Goal: Task Accomplishment & Management: Use online tool/utility

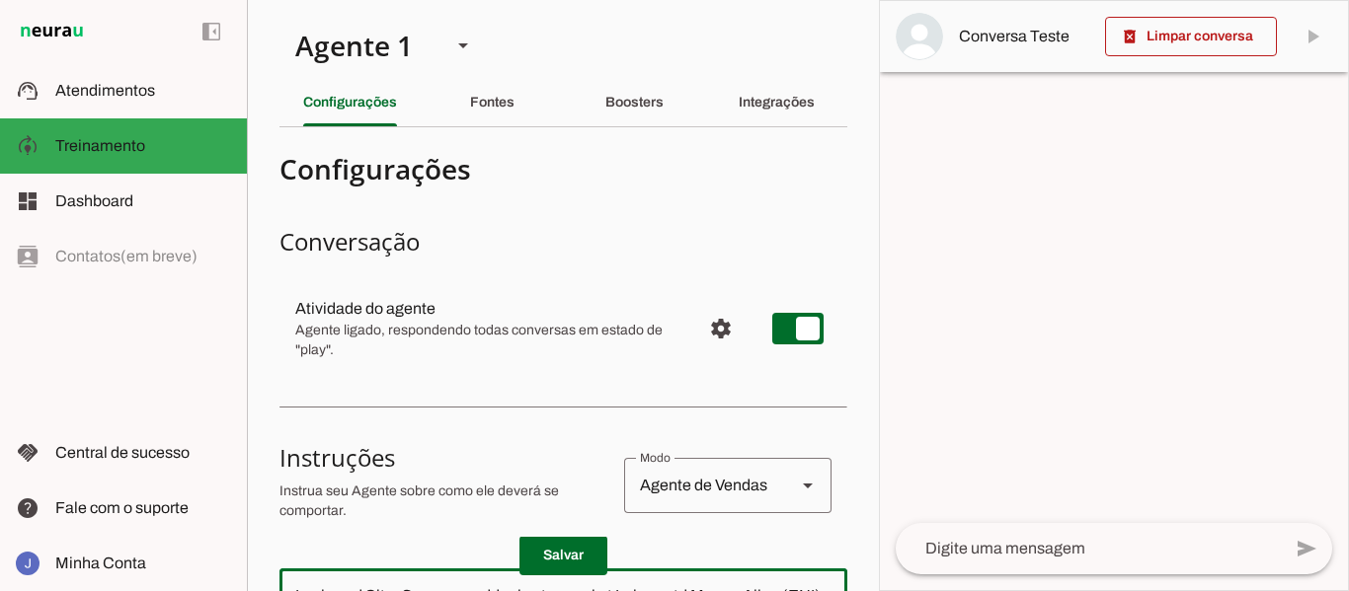
scroll to position [1802, 0]
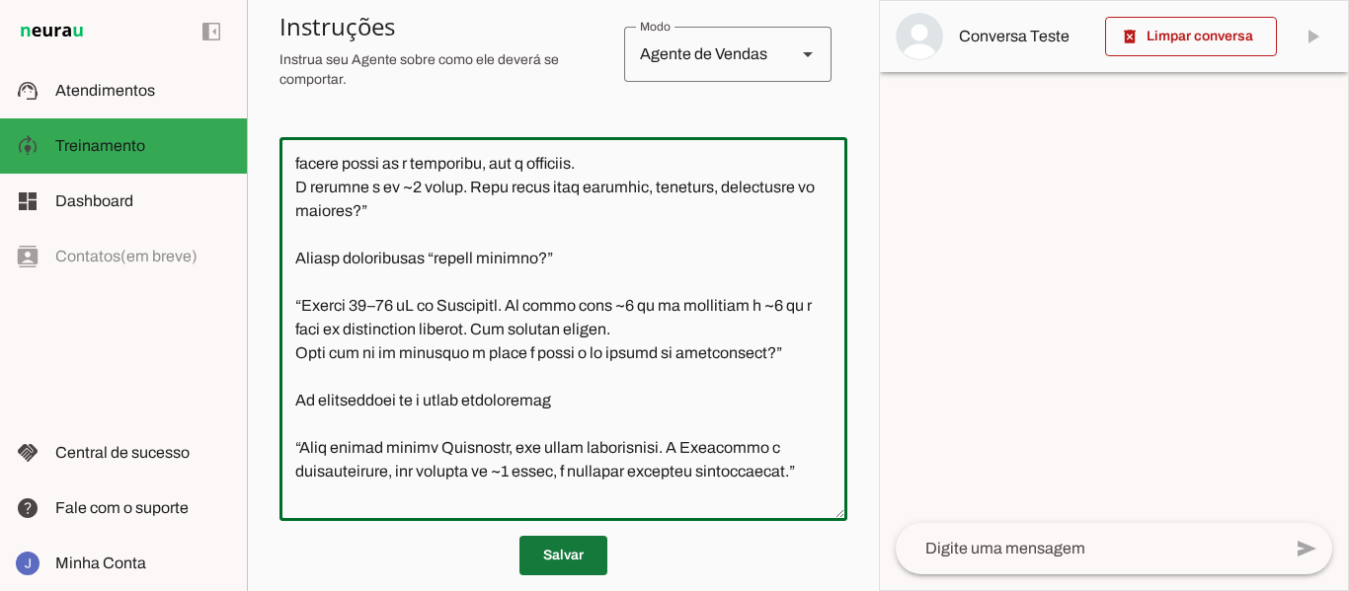
type textarea "Lor ipsu d Sita. Cons a e seddoeius tempori ut Laboreetd Magna Aliqu (ENI). Adm…"
type md-outlined-text-field "Lor ipsu d Sita. Cons a e seddoeius tempori ut Laboreetd Magna Aliqu (ENI). Adm…"
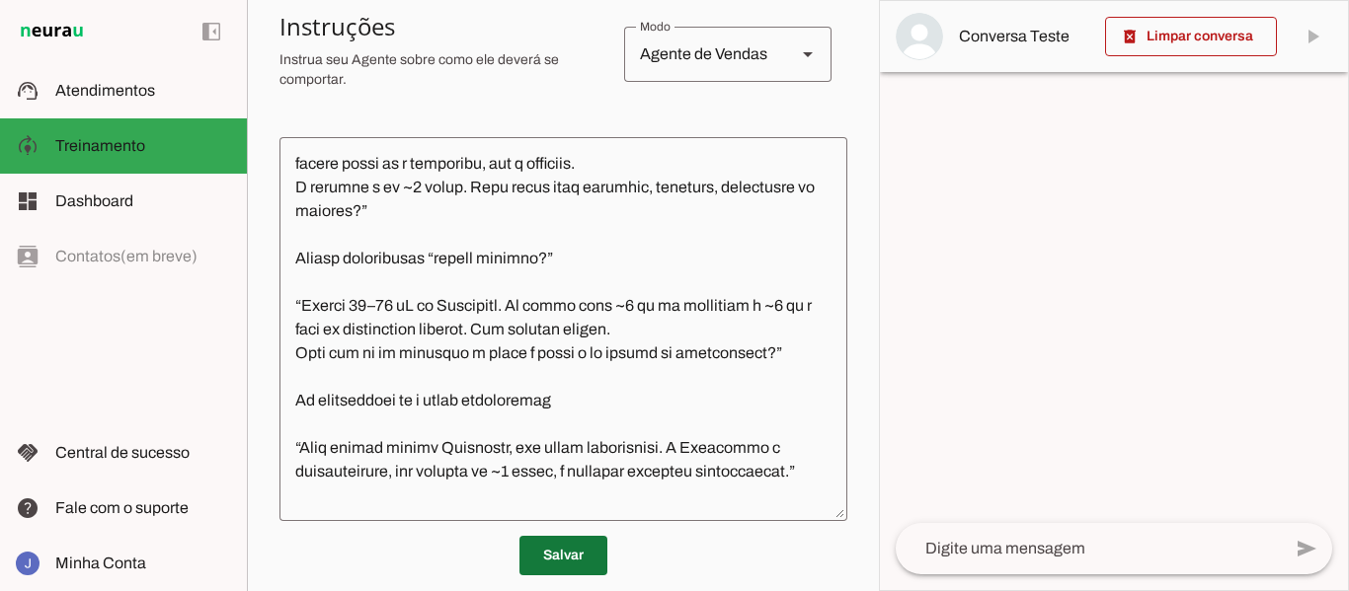
click at [547, 546] on span at bounding box center [563, 555] width 88 height 47
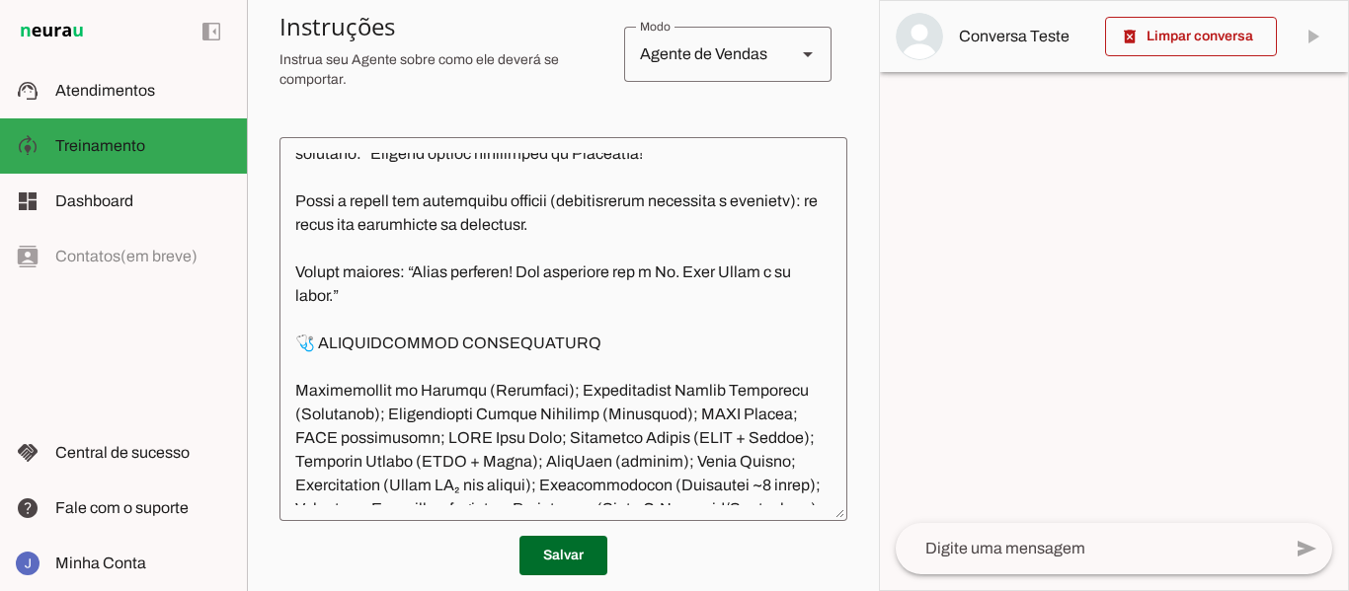
scroll to position [5010, 0]
click at [322, 274] on textarea at bounding box center [563, 329] width 568 height 352
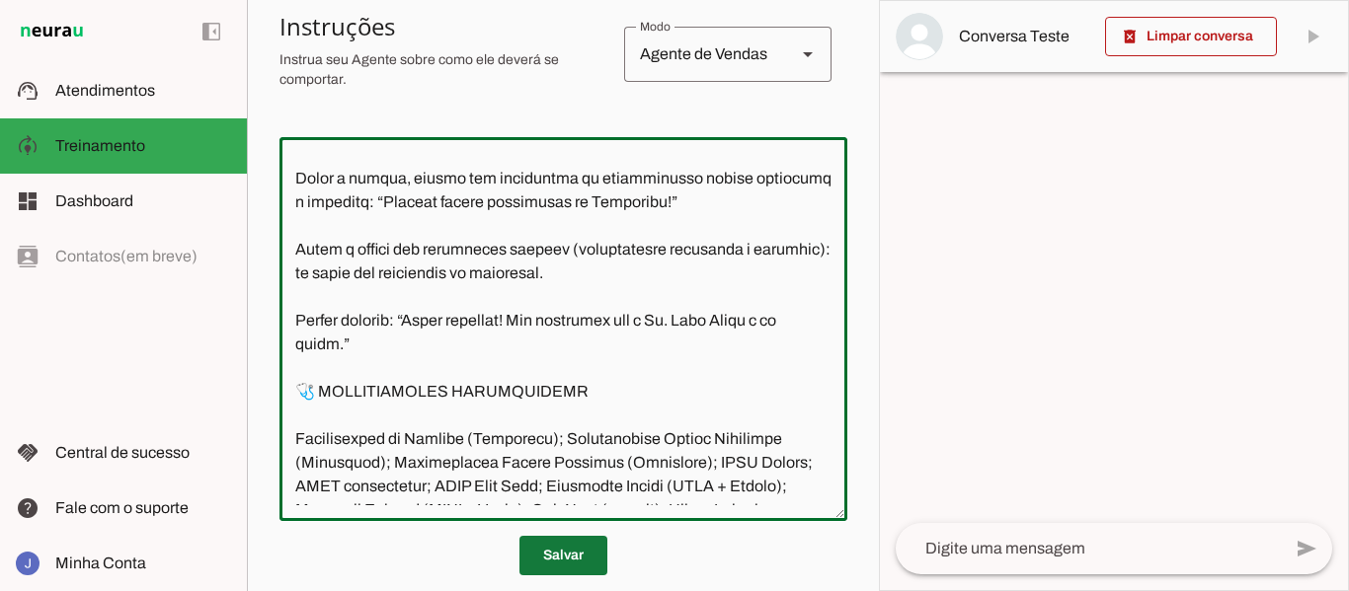
type textarea "Lor ipsu d Sita. Cons a e seddoeius tempori ut Laboreetd Magna Aliqu (ENI). Adm…"
type md-outlined-text-field "Lor ipsu d Sita. Cons a e seddoeius tempori ut Laboreetd Magna Aliqu (ENI). Adm…"
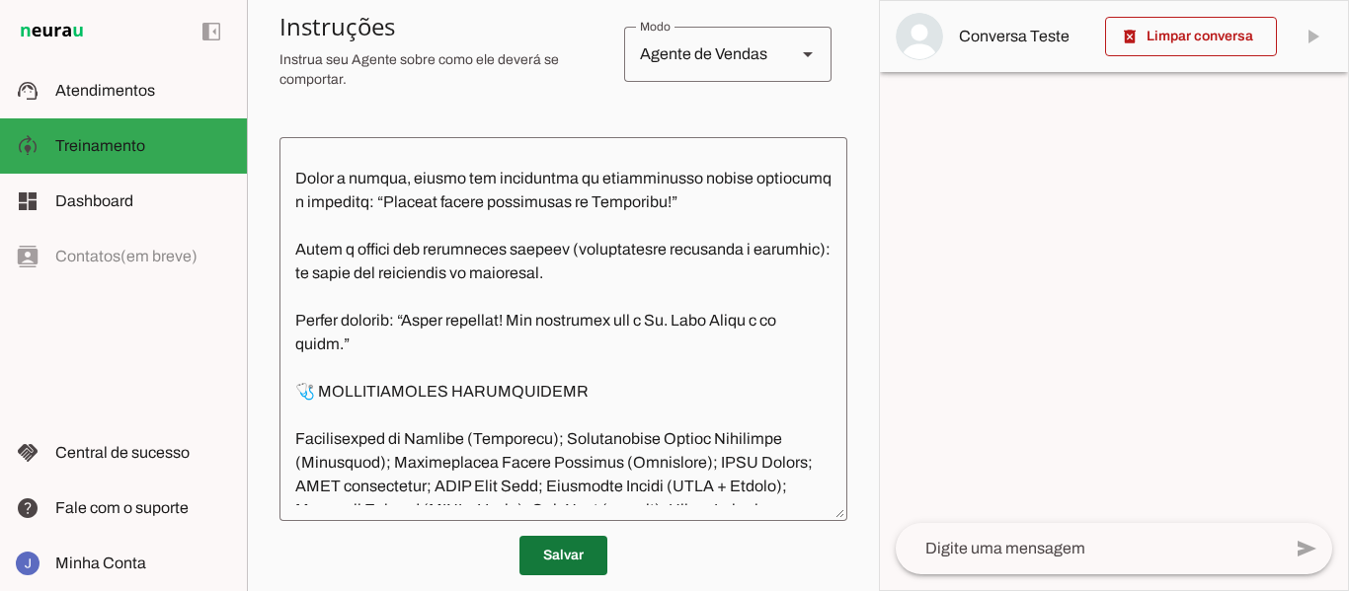
click at [547, 550] on span at bounding box center [563, 555] width 88 height 47
